Goal: Task Accomplishment & Management: Manage account settings

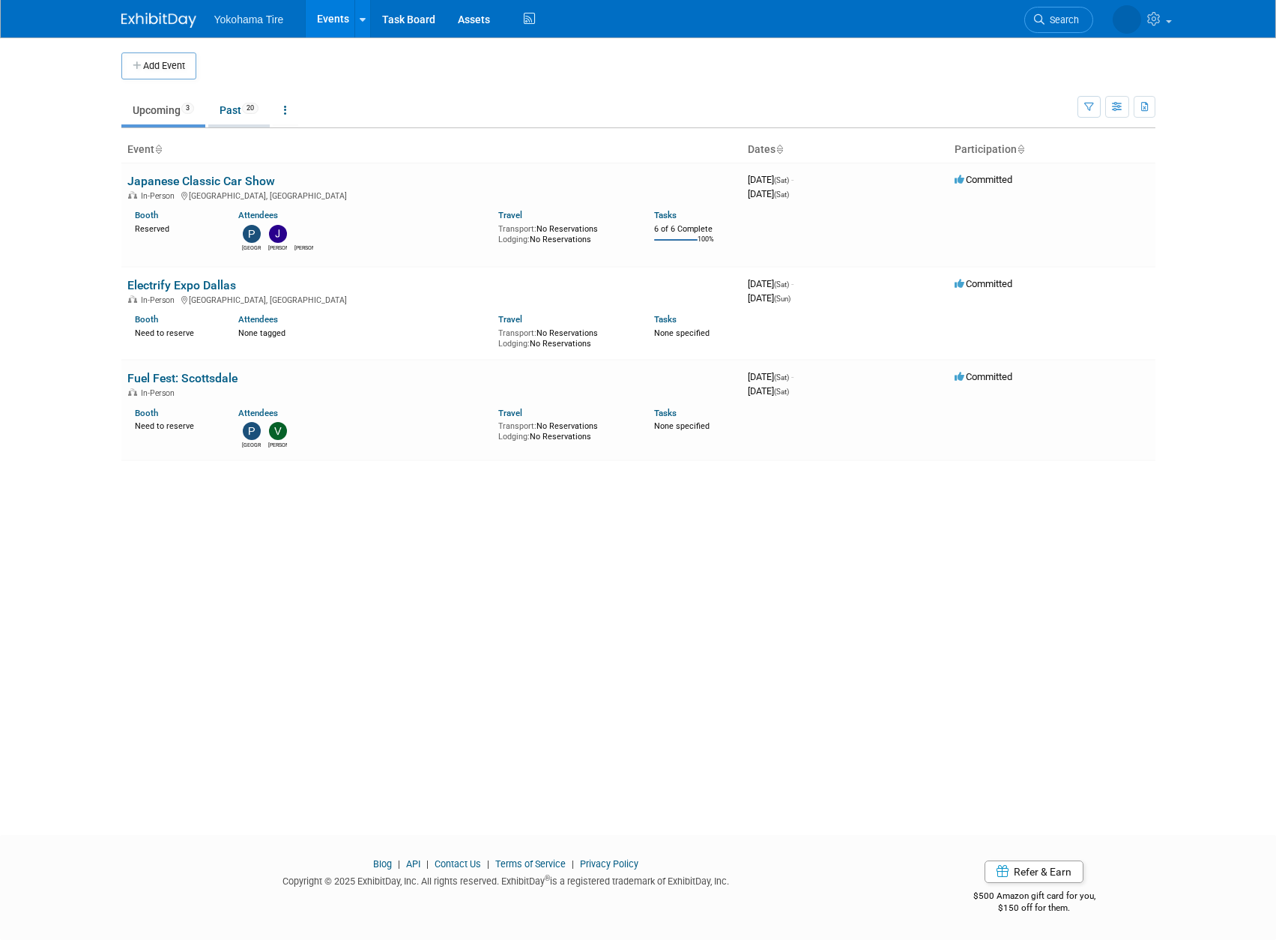
click at [246, 113] on link "Past 20" at bounding box center [239, 109] width 62 height 29
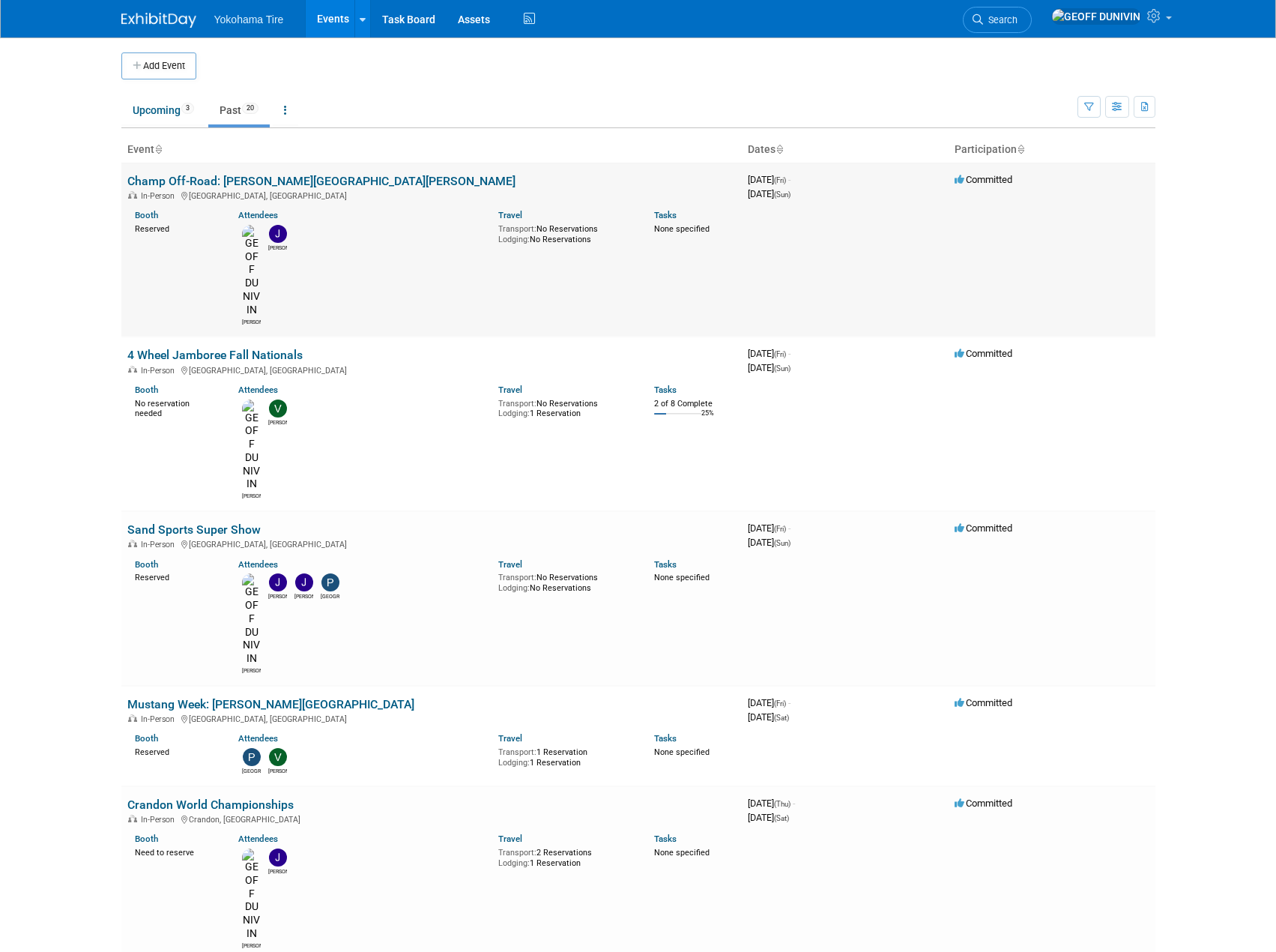
click at [245, 187] on link "Champ Off-Road: [PERSON_NAME][GEOGRAPHIC_DATA][PERSON_NAME]" at bounding box center [321, 181] width 388 height 14
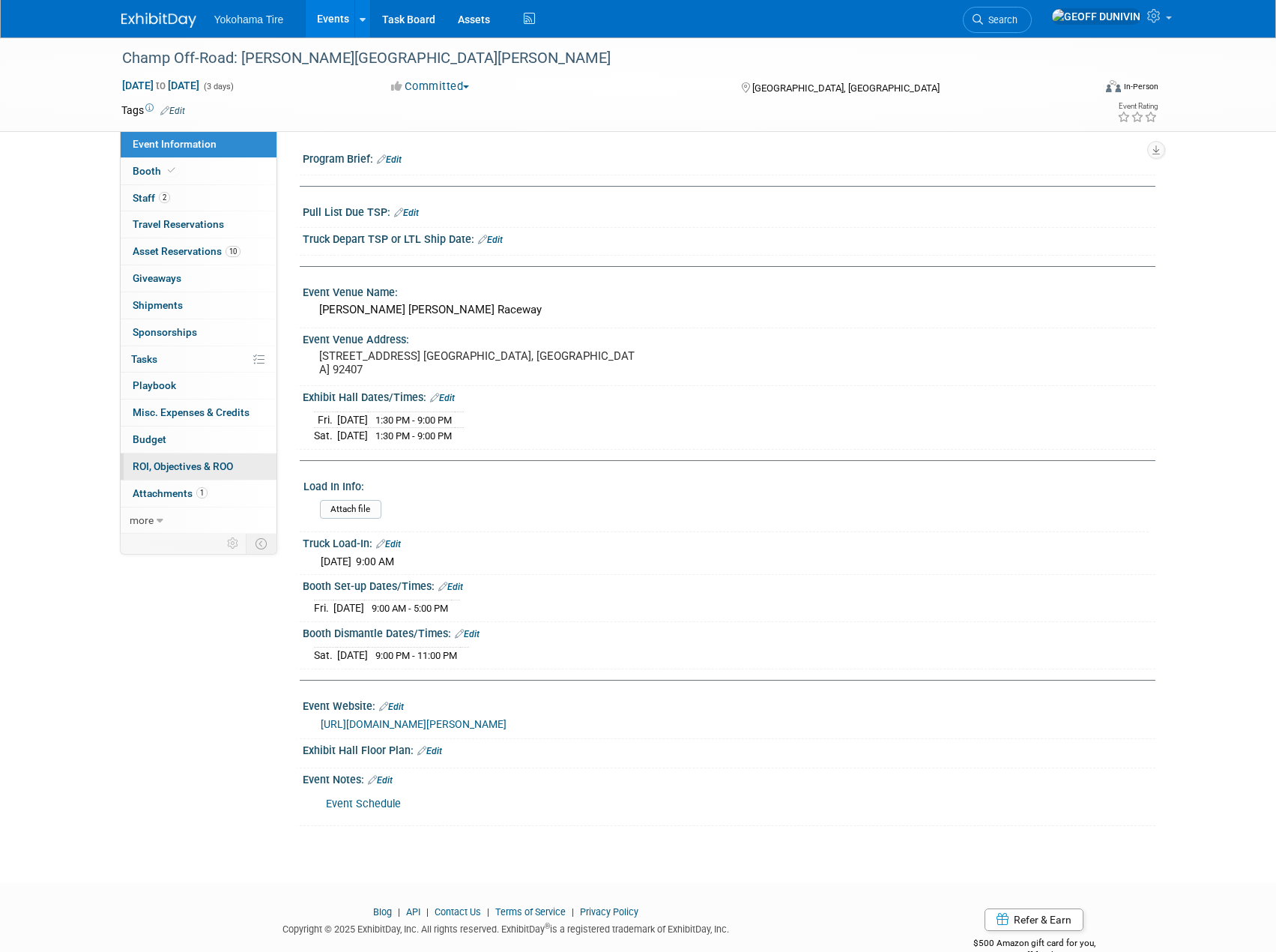
click at [220, 468] on span "ROI, Objectives & ROO 0" at bounding box center [182, 466] width 100 height 12
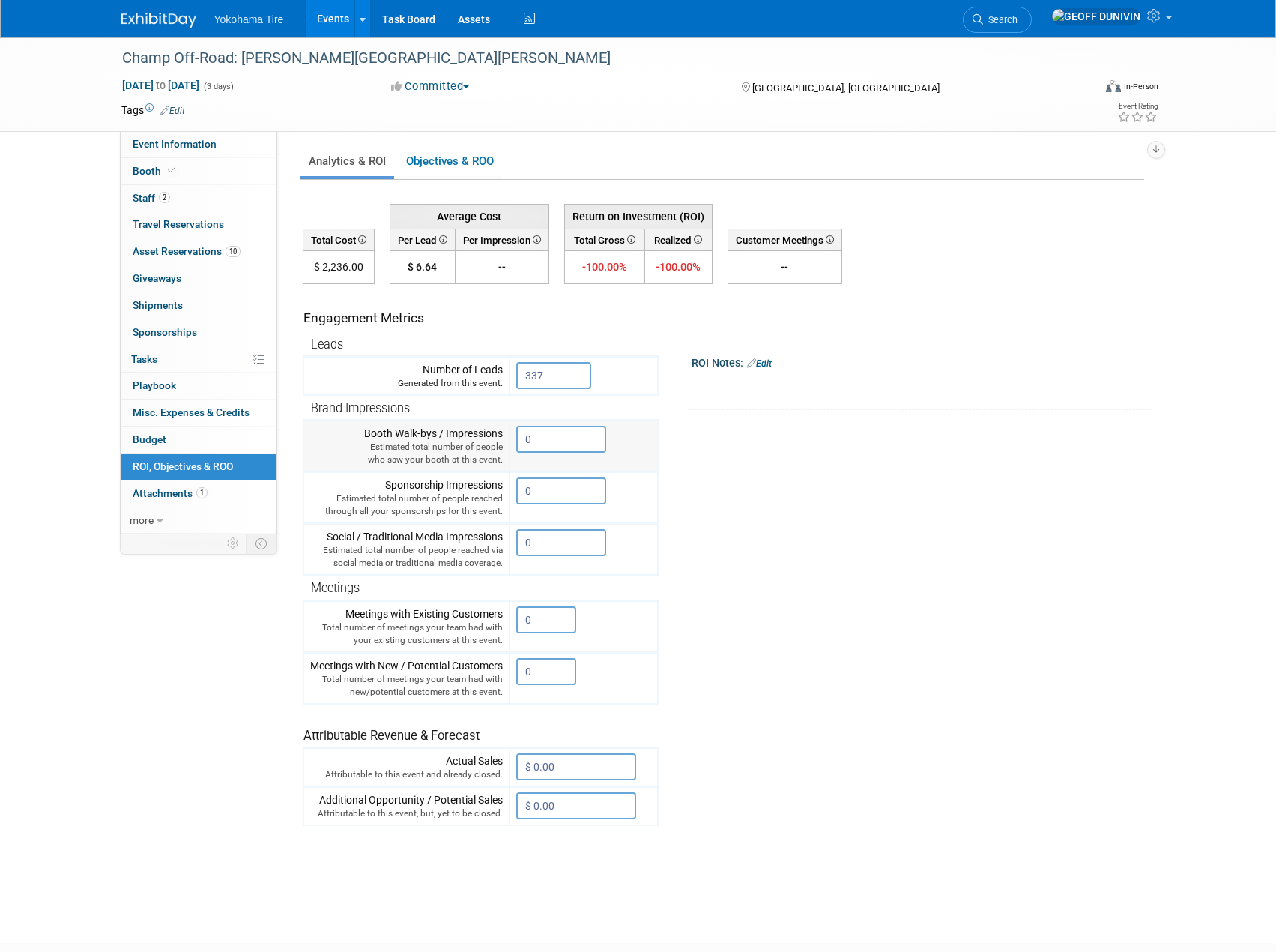
click at [552, 431] on input "0" at bounding box center [561, 439] width 90 height 27
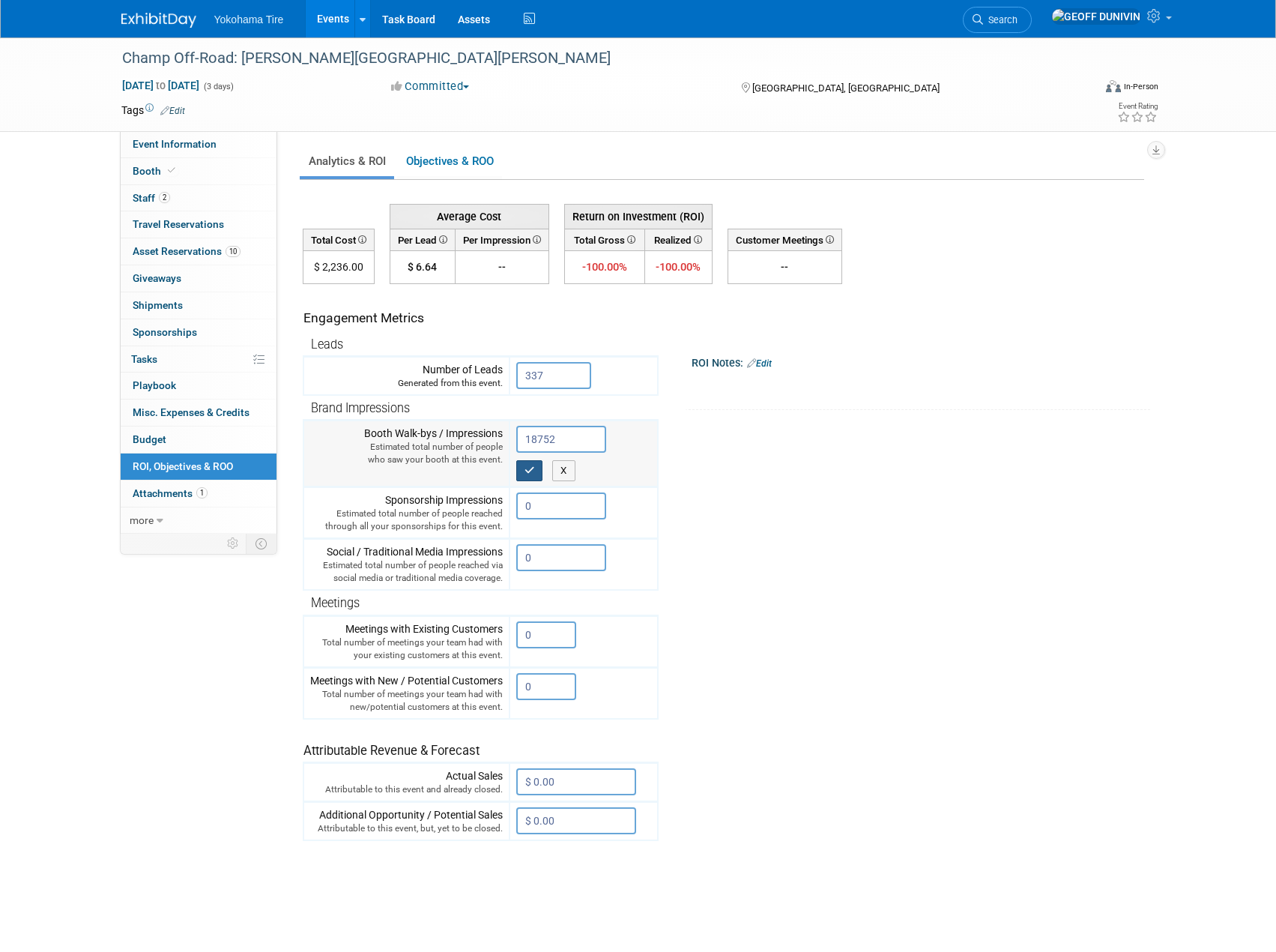
type input "18752"
click at [526, 471] on icon "button" at bounding box center [529, 471] width 11 height 10
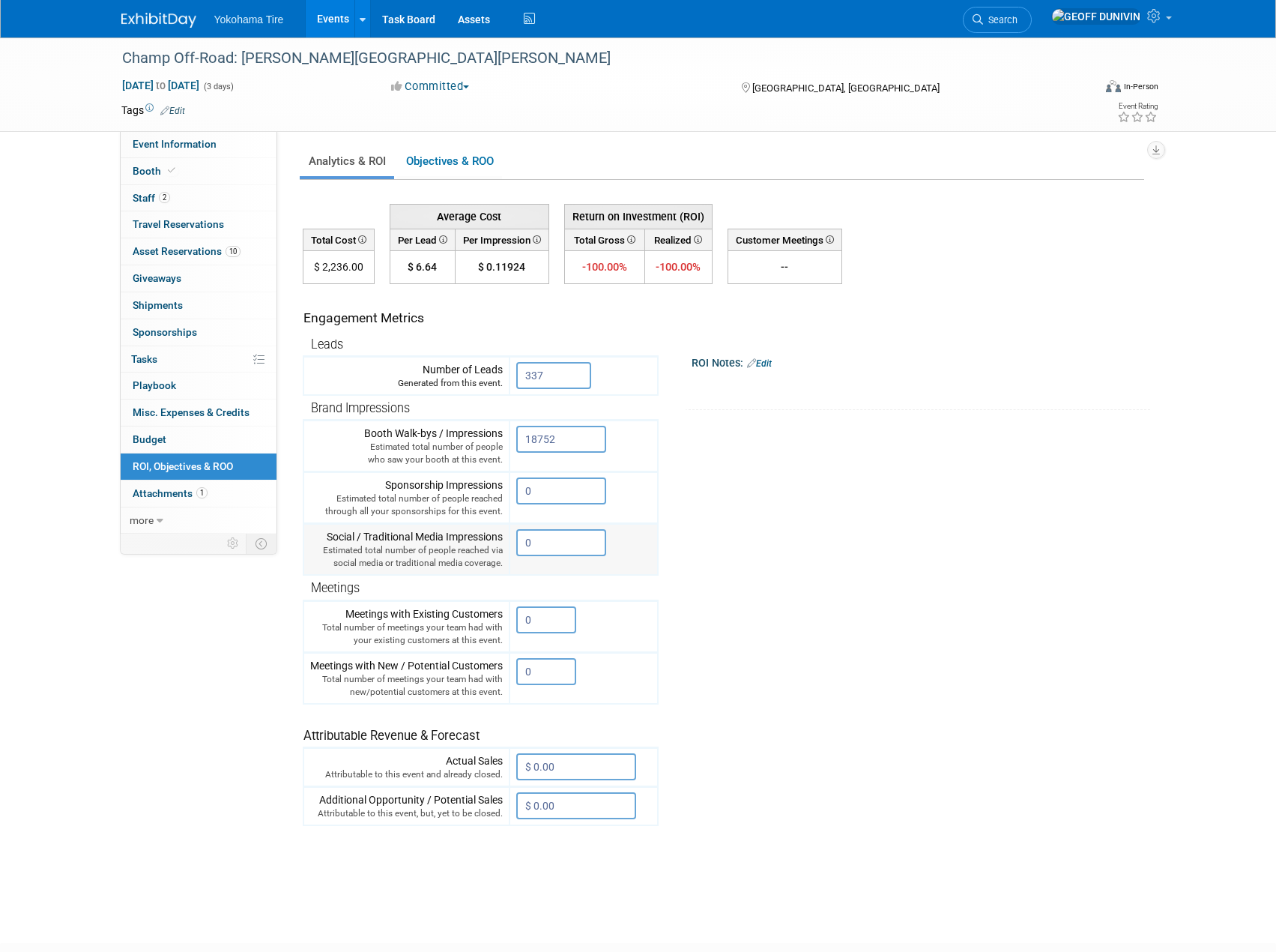
drag, startPoint x: 553, startPoint y: 540, endPoint x: 514, endPoint y: 548, distance: 39.8
click at [514, 548] on td "0 X" at bounding box center [583, 550] width 148 height 52
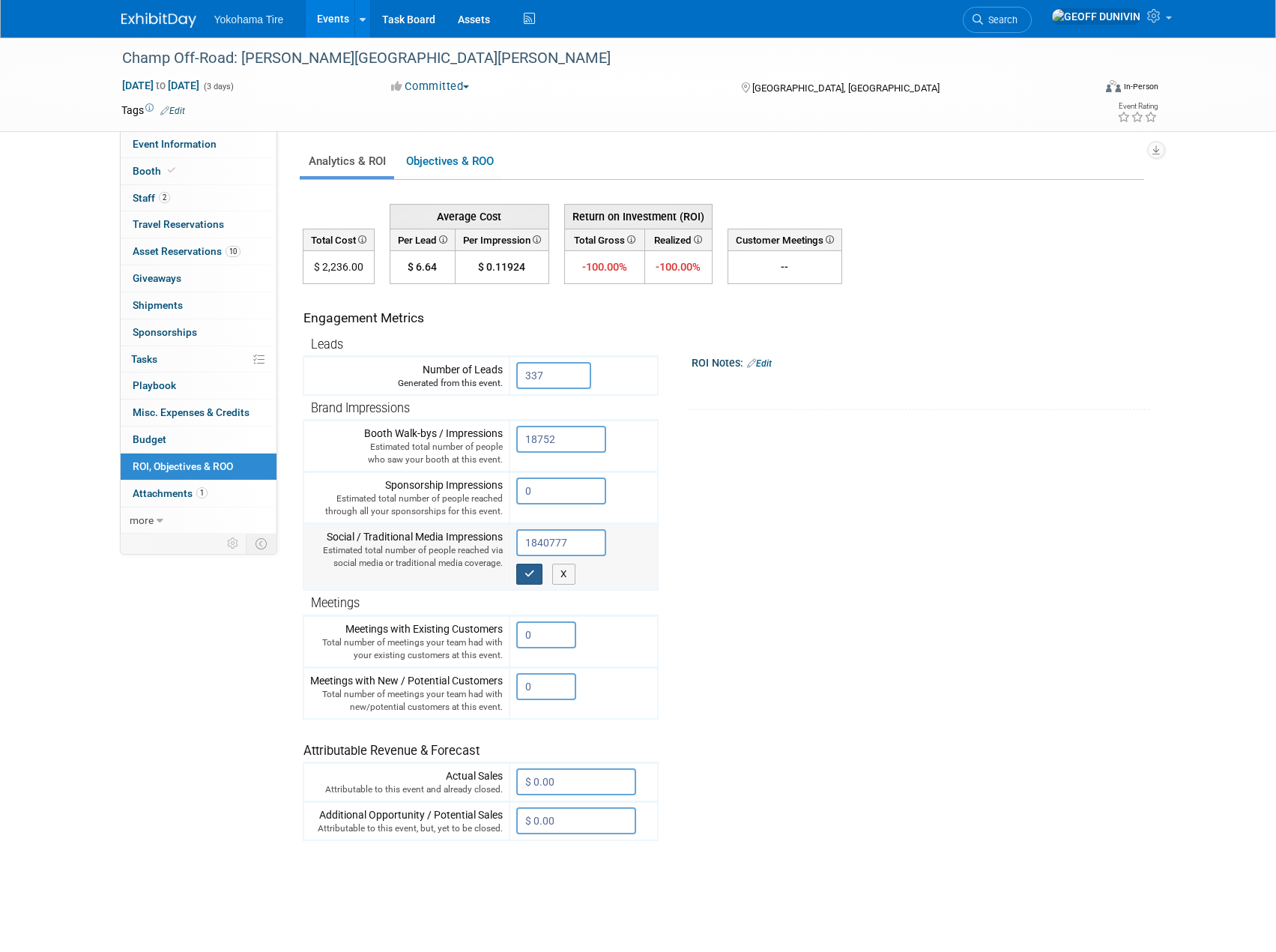
type input "1840777"
click at [528, 575] on icon "button" at bounding box center [529, 574] width 11 height 10
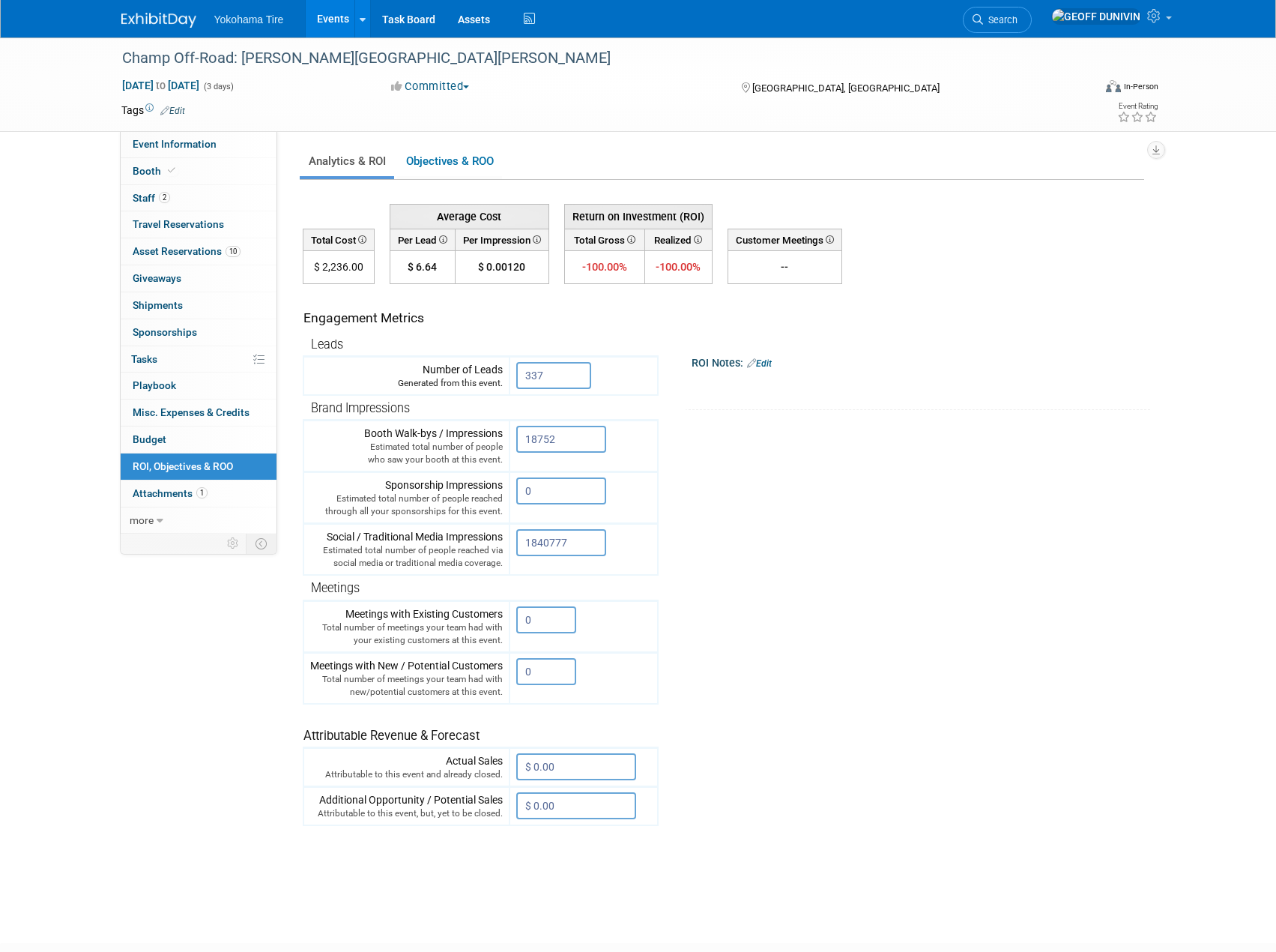
click at [320, 29] on link "Events" at bounding box center [332, 19] width 55 height 38
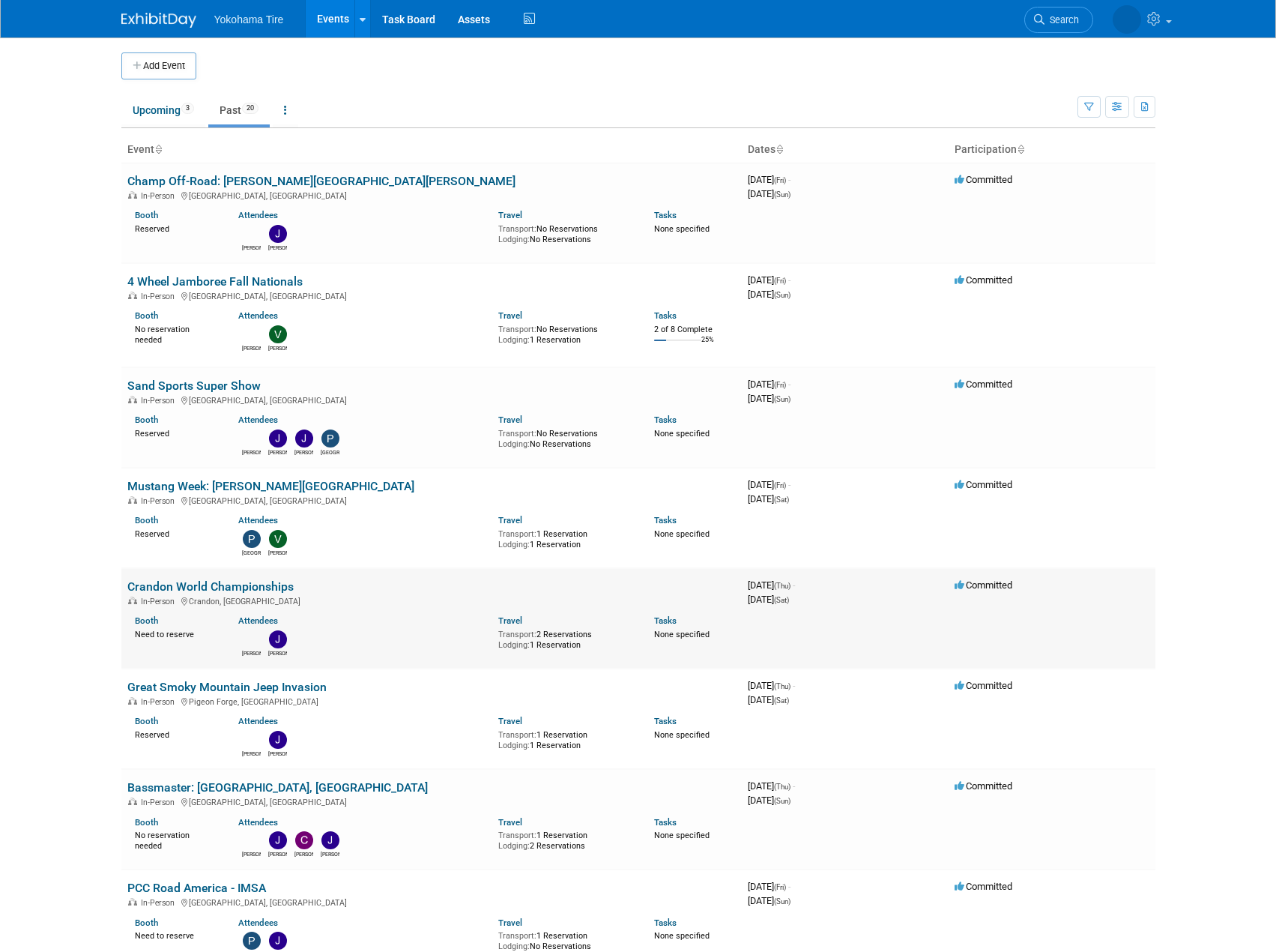
click at [201, 587] on link "Crandon World Championships" at bounding box center [210, 586] width 166 height 14
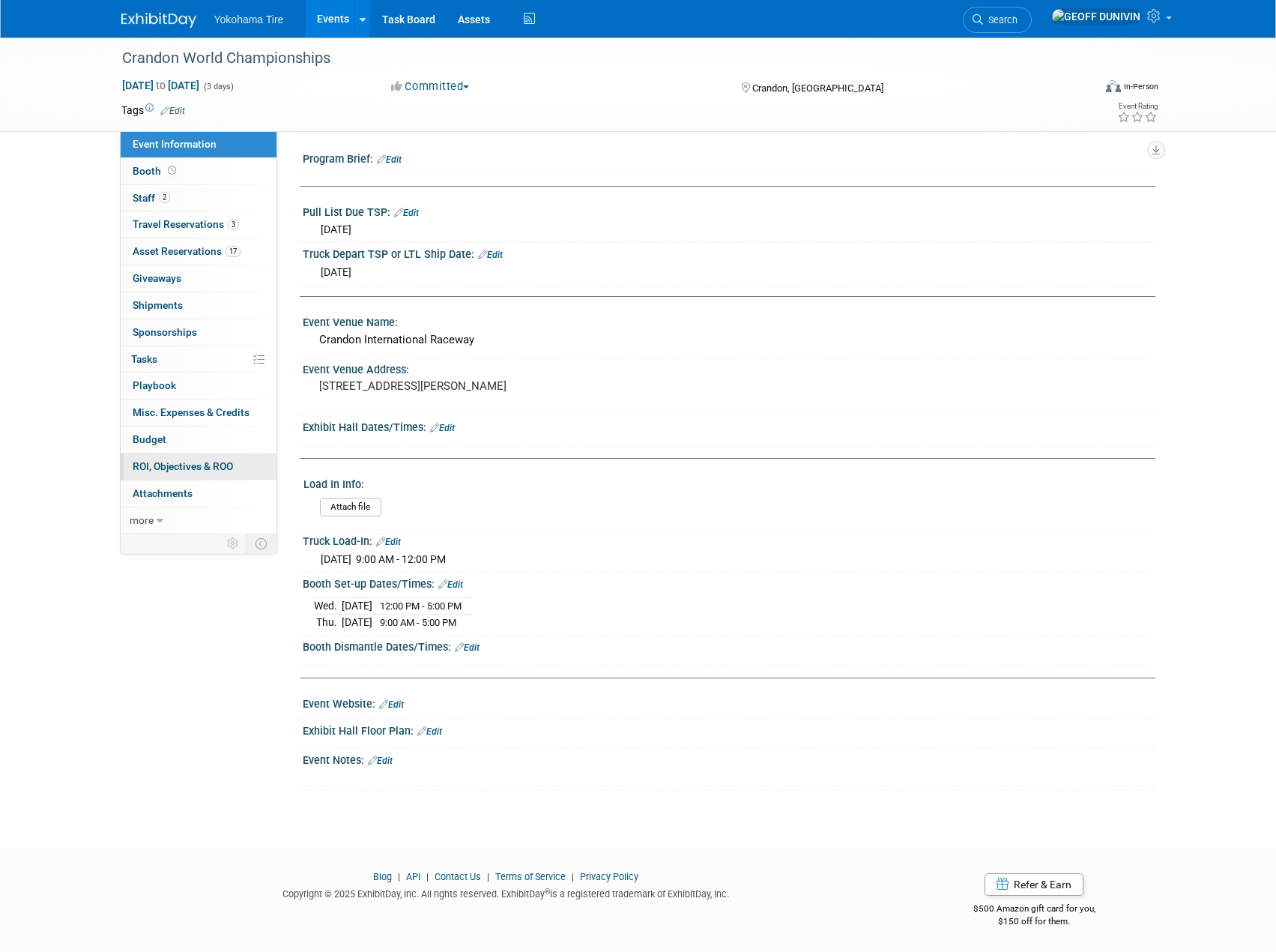
click at [204, 469] on span "ROI, Objectives & ROO 0" at bounding box center [182, 466] width 100 height 12
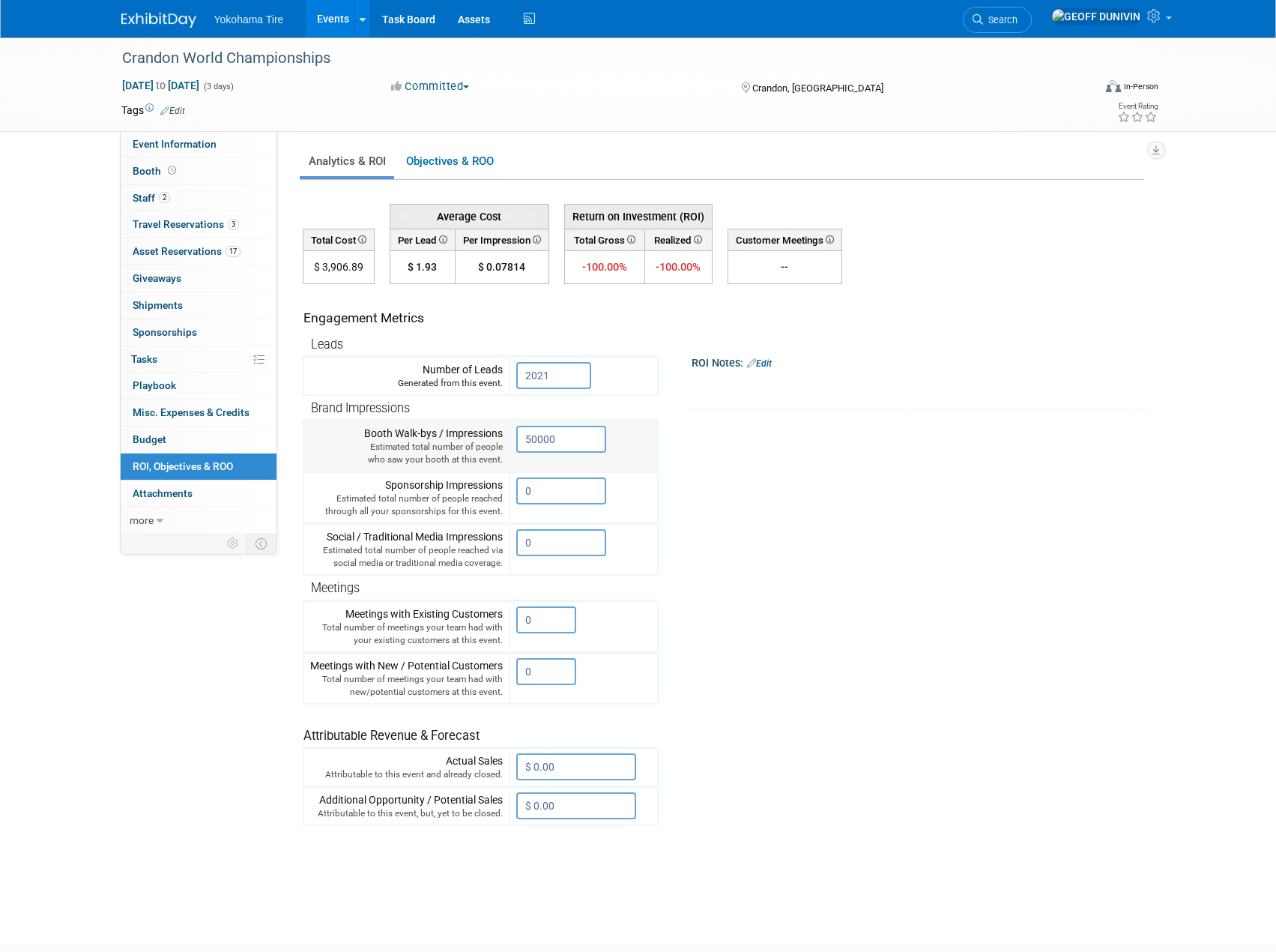
drag, startPoint x: 571, startPoint y: 440, endPoint x: 482, endPoint y: 447, distance: 89.3
click at [482, 447] on tr "Booth Walk-bys / Impressions Estimated total number of people who saw your boot…" at bounding box center [480, 447] width 354 height 52
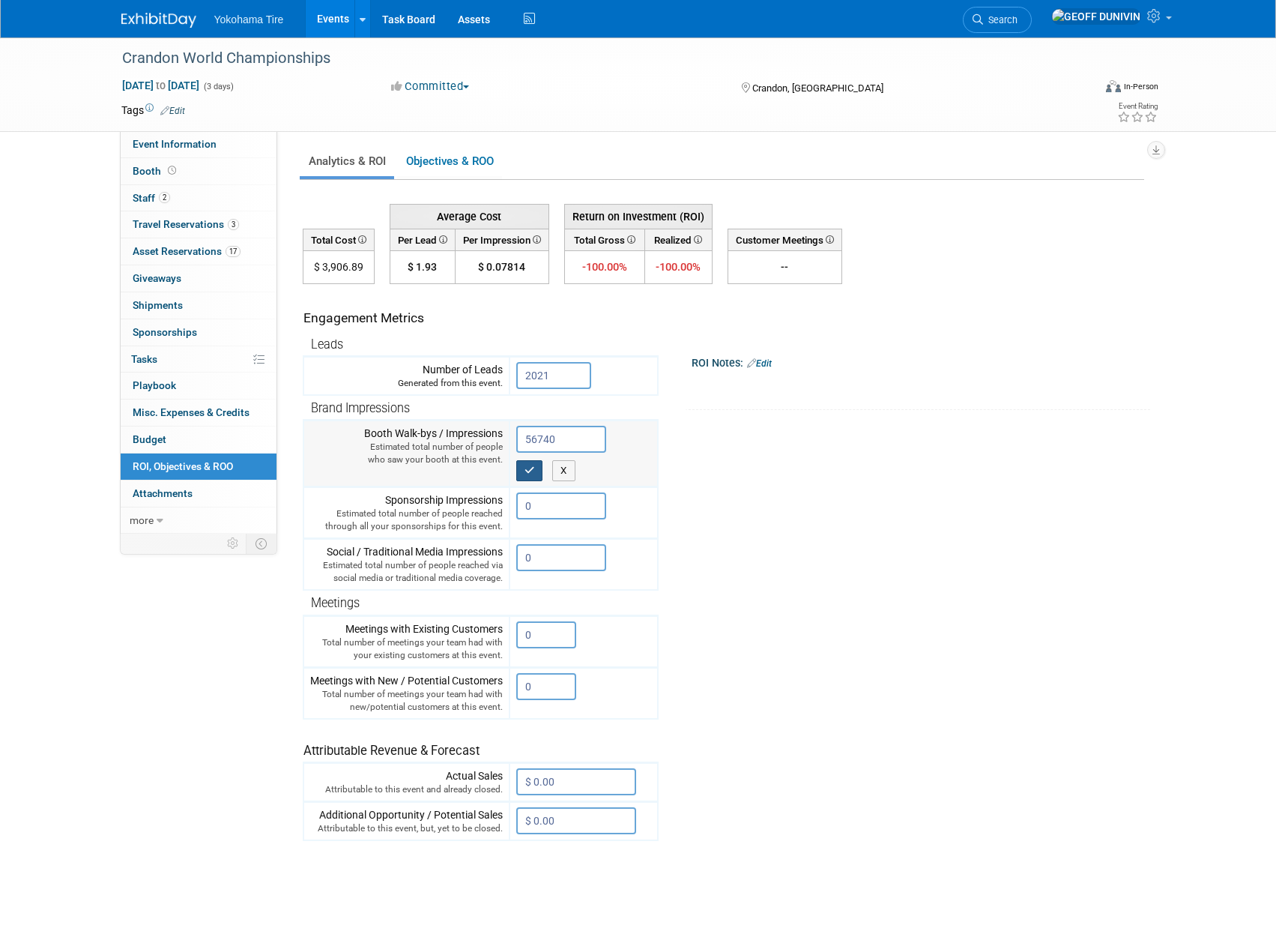
type input "56740"
click at [538, 469] on button "button" at bounding box center [529, 470] width 27 height 21
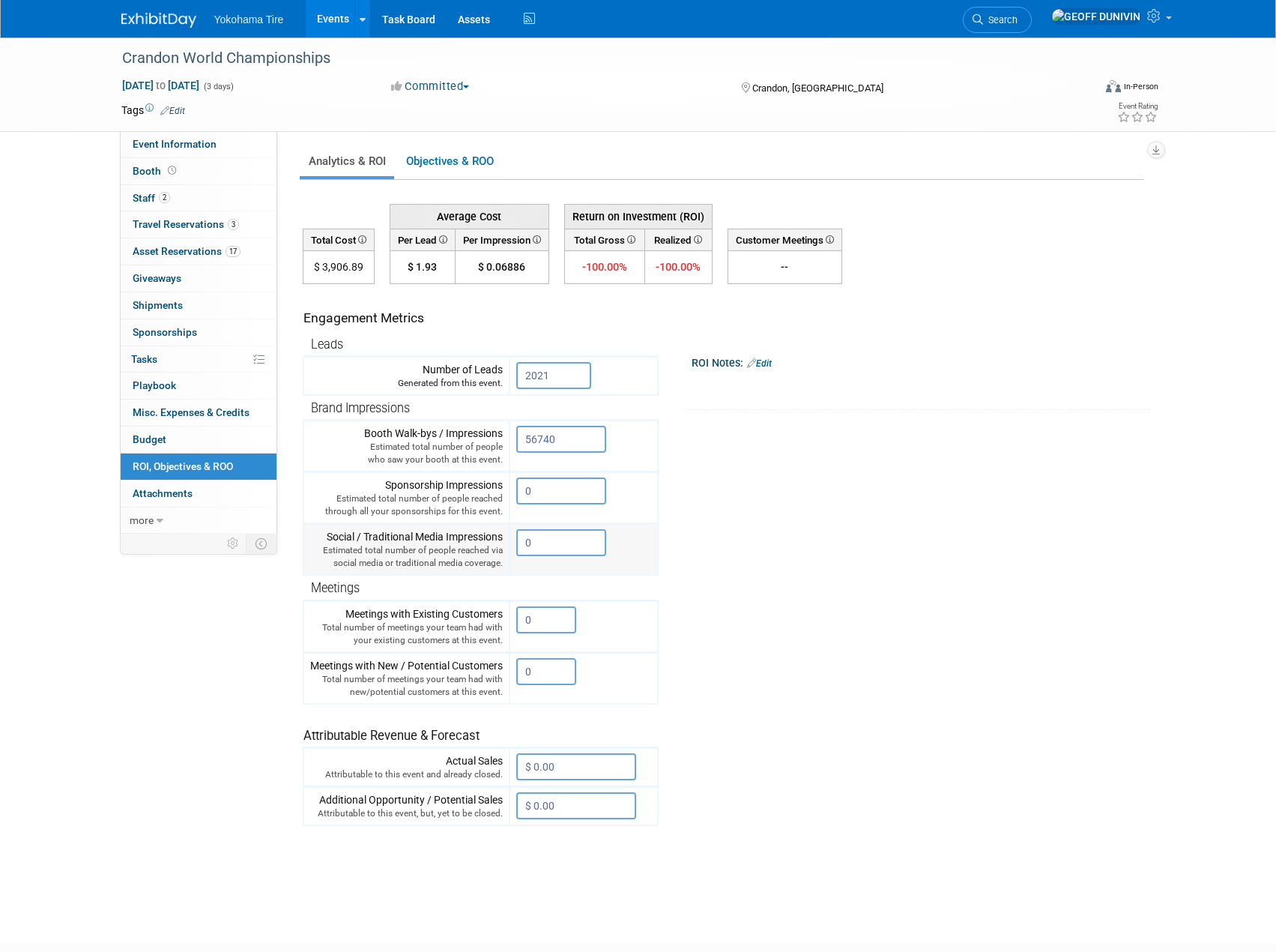
drag, startPoint x: 557, startPoint y: 547, endPoint x: 506, endPoint y: 549, distance: 51.0
click at [506, 549] on tr "Social / Traditional Media Impressions Estimated total number of people reached…" at bounding box center [480, 550] width 354 height 52
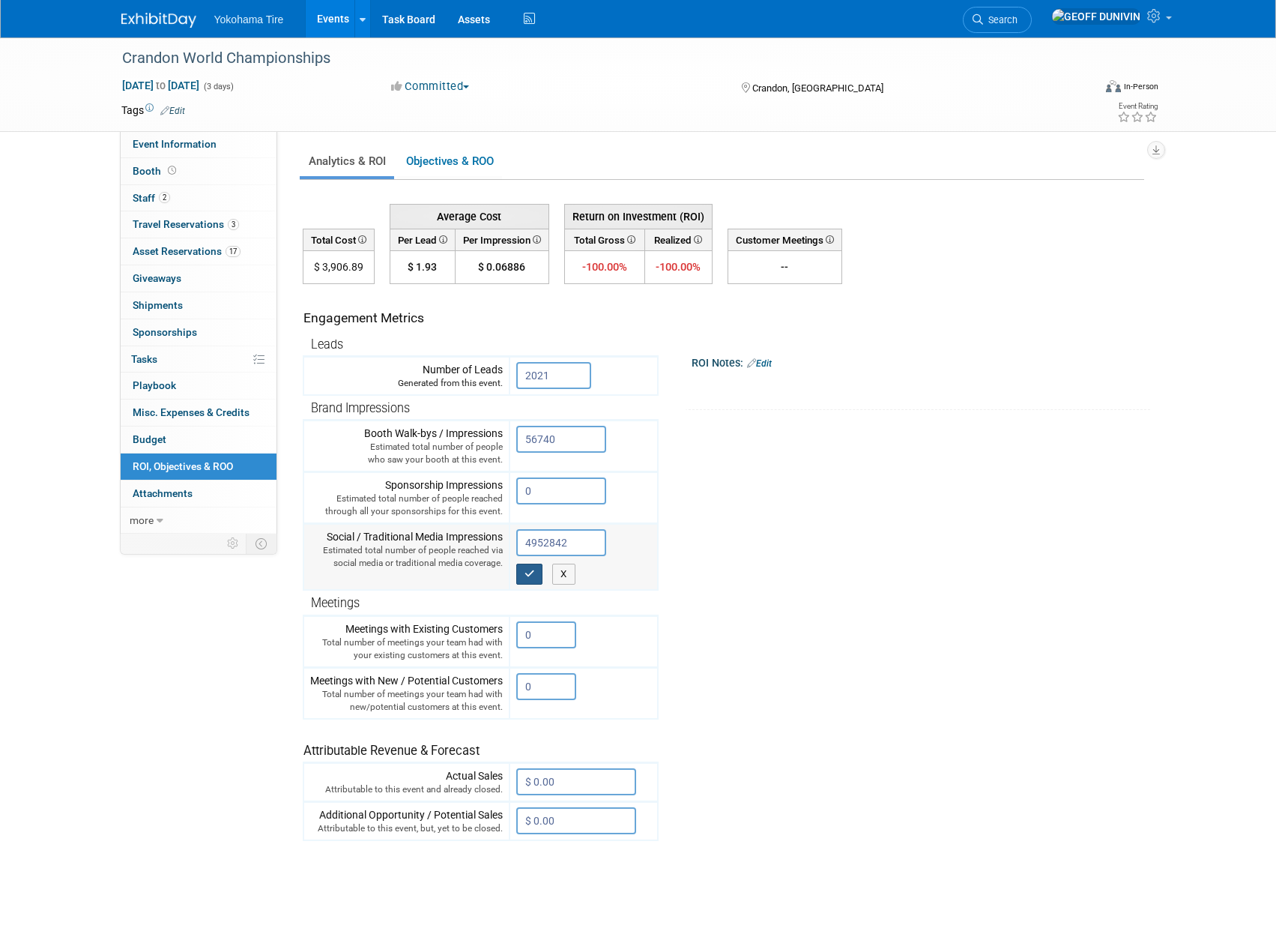
type input "4952842"
click at [533, 577] on icon "button" at bounding box center [529, 574] width 11 height 10
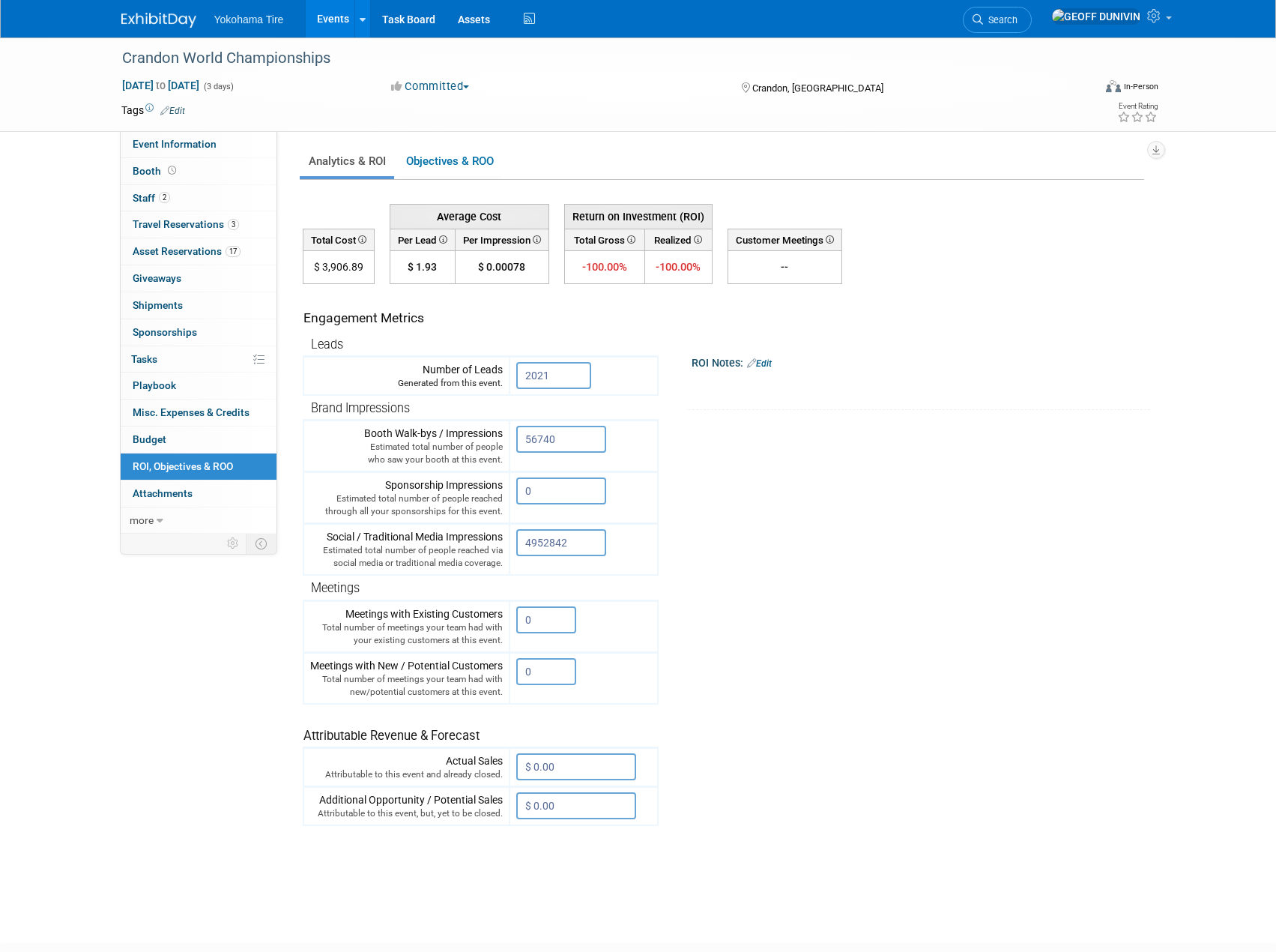
click at [338, 17] on link "Events" at bounding box center [332, 19] width 55 height 38
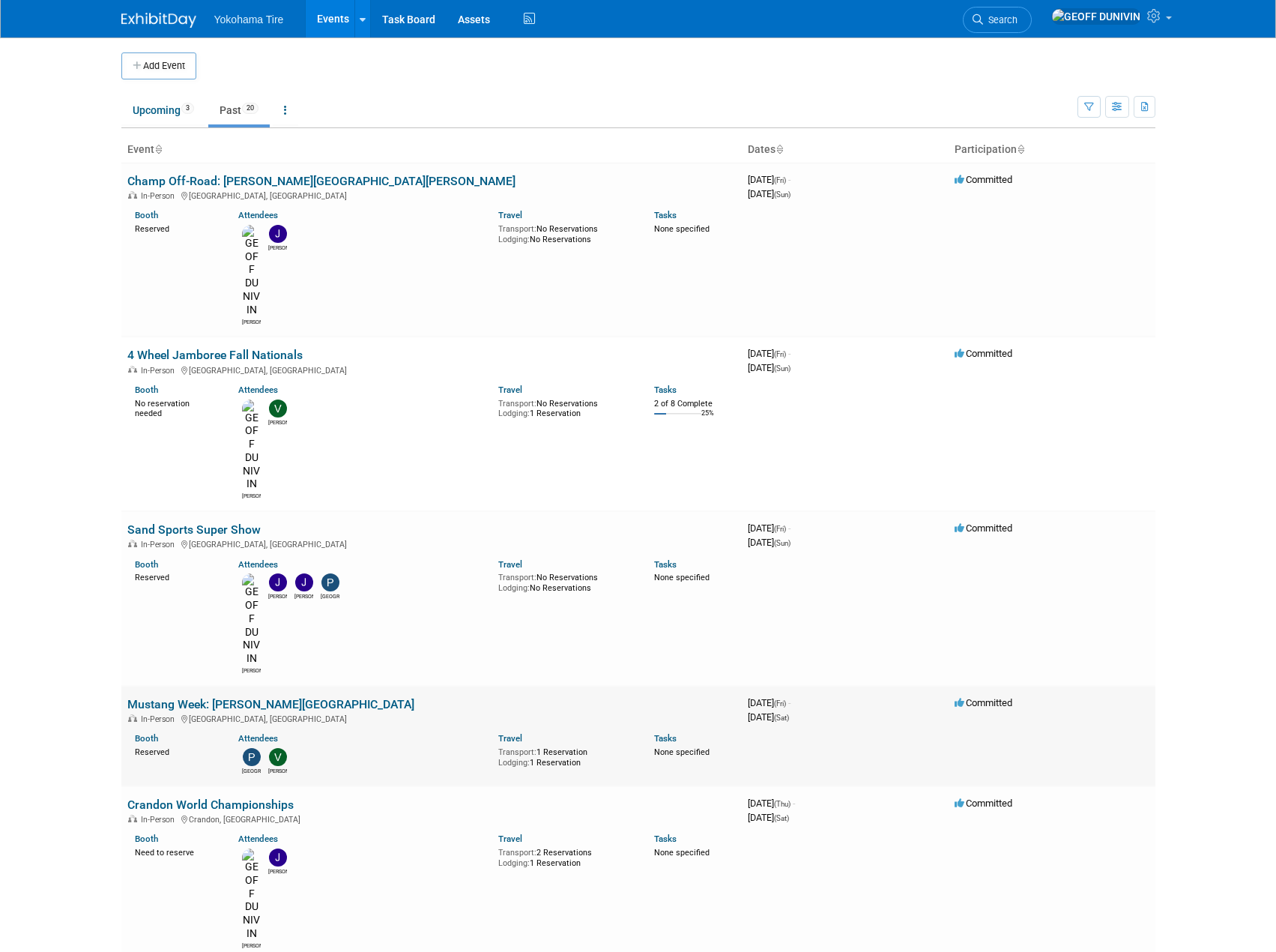
click at [245, 697] on link "Mustang Week: [PERSON_NAME][GEOGRAPHIC_DATA]" at bounding box center [271, 704] width 286 height 14
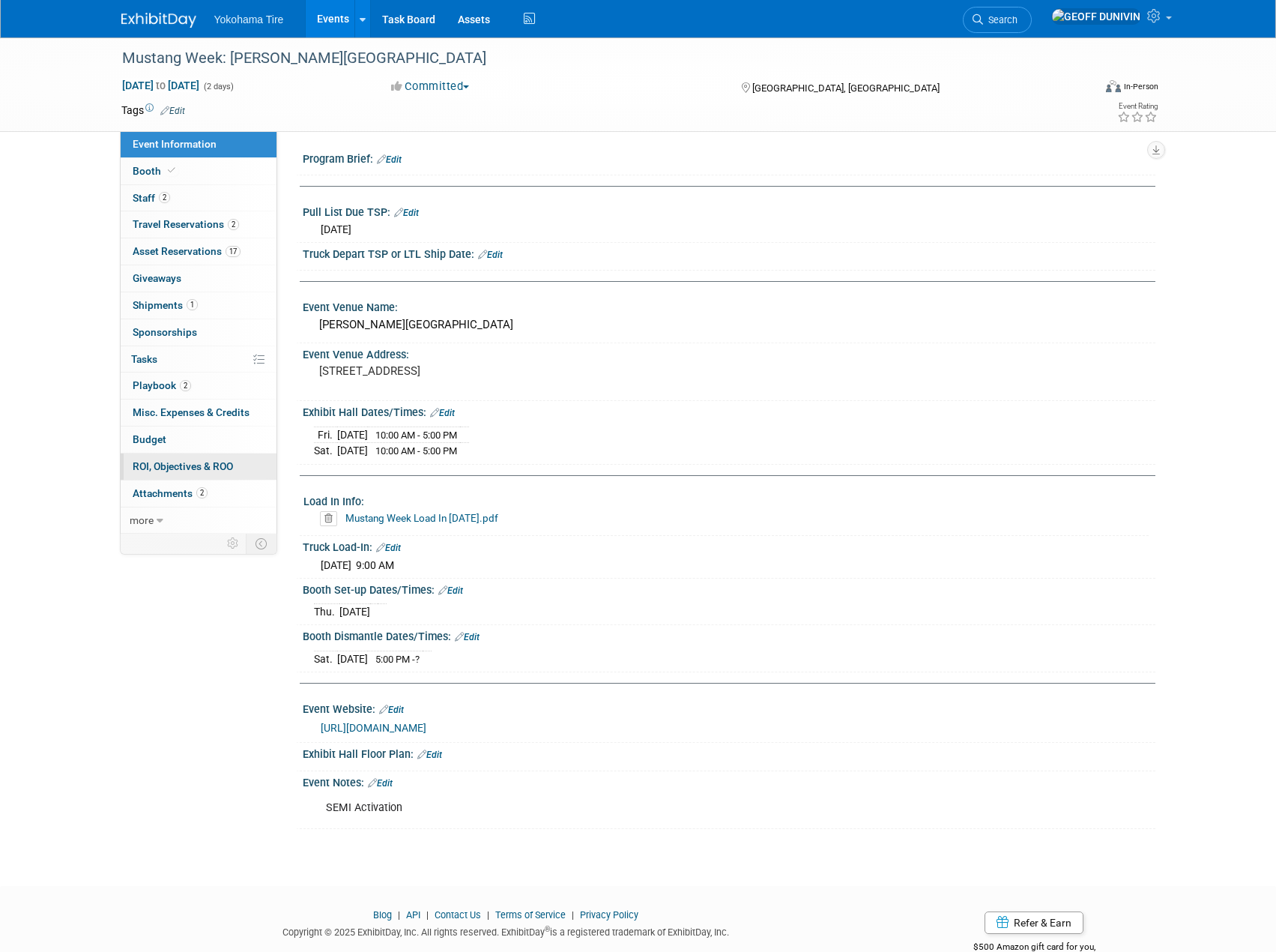
click at [257, 476] on link "0 ROI, Objectives & ROO 0" at bounding box center [198, 467] width 156 height 26
